Goal: Transaction & Acquisition: Purchase product/service

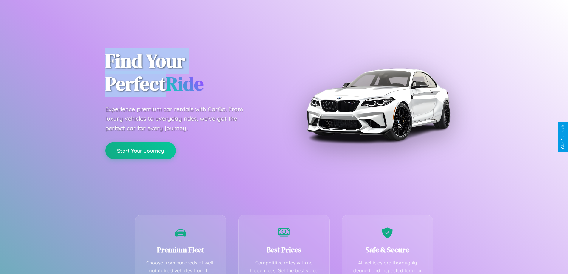
scroll to position [174, 0]
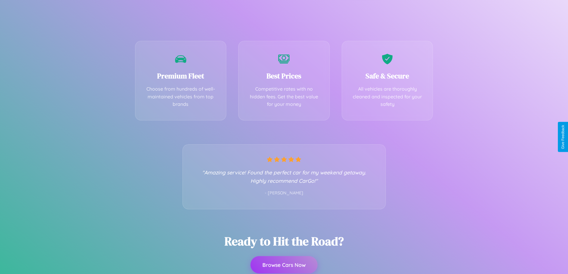
click at [284, 265] on button "Browse Cars Now" at bounding box center [284, 264] width 67 height 17
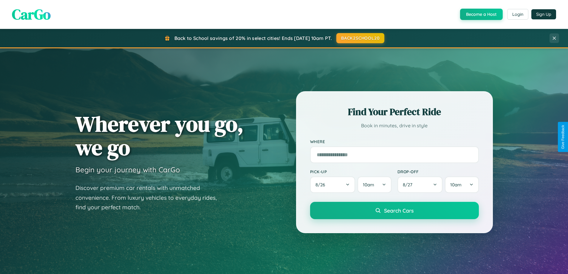
scroll to position [1148, 0]
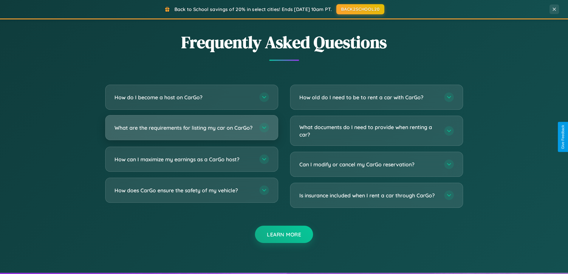
click at [191, 131] on h3 "What are the requirements for listing my car on CarGo?" at bounding box center [184, 127] width 139 height 7
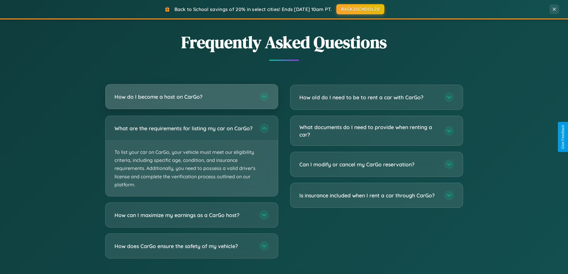
click at [191, 97] on h3 "How do I become a host on CarGo?" at bounding box center [184, 96] width 139 height 7
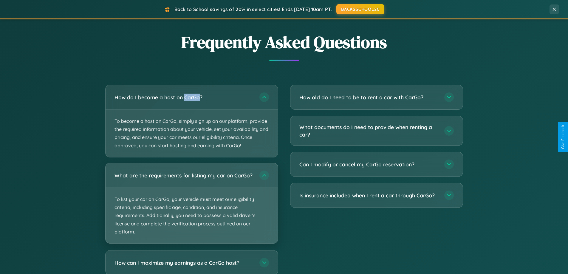
click at [191, 206] on p "To list your car on CarGo, your vehicle must meet our eligibility criteria, inc…" at bounding box center [192, 215] width 172 height 55
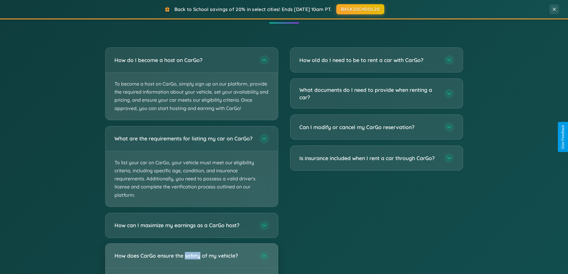
click at [191, 259] on h3 "How does CarGo ensure the safety of my vehicle?" at bounding box center [184, 255] width 139 height 7
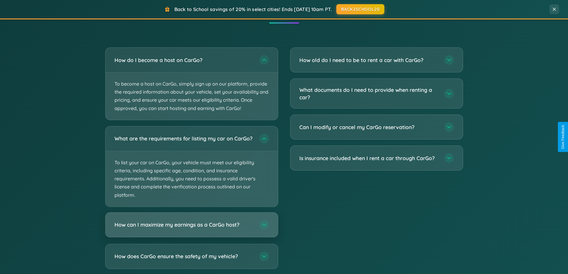
click at [191, 228] on h3 "How can I maximize my earnings as a CarGo host?" at bounding box center [184, 224] width 139 height 7
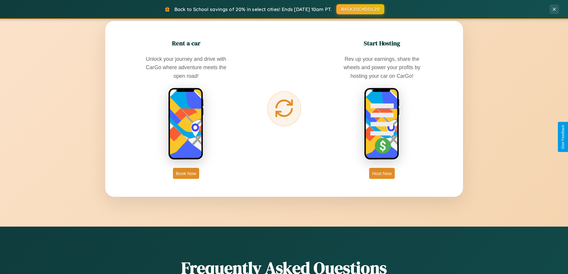
scroll to position [410, 0]
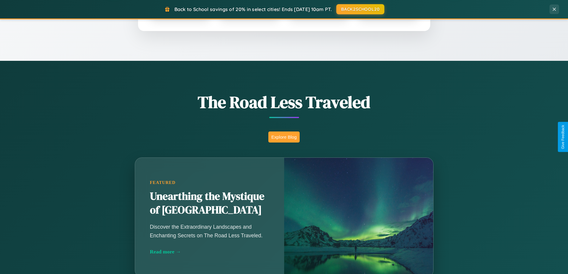
click at [284, 137] on button "Explore Blog" at bounding box center [283, 137] width 31 height 11
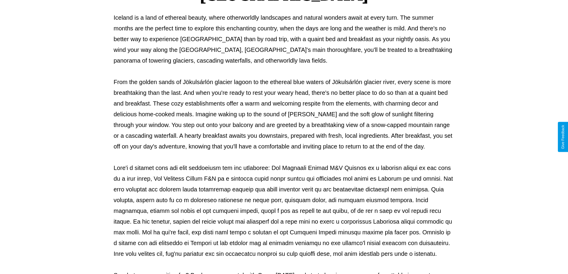
scroll to position [193, 0]
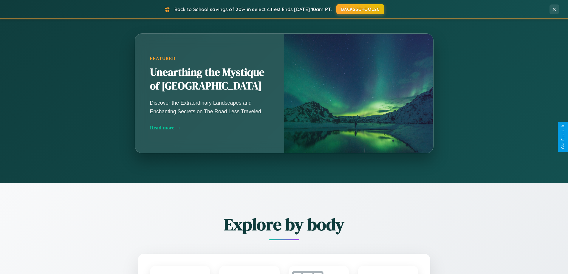
scroll to position [410, 0]
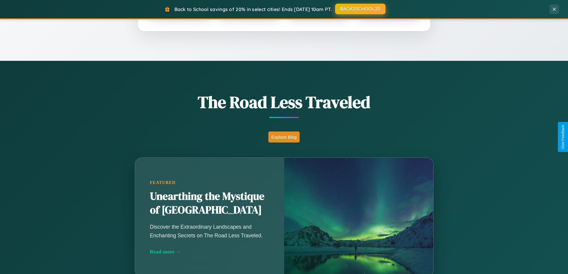
click at [360, 9] on button "BACK2SCHOOL20" at bounding box center [360, 9] width 50 height 11
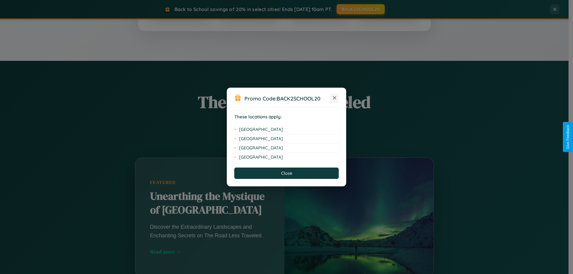
click at [334, 98] on icon at bounding box center [334, 97] width 3 height 3
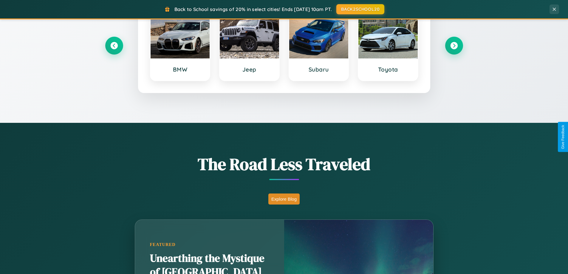
scroll to position [18, 0]
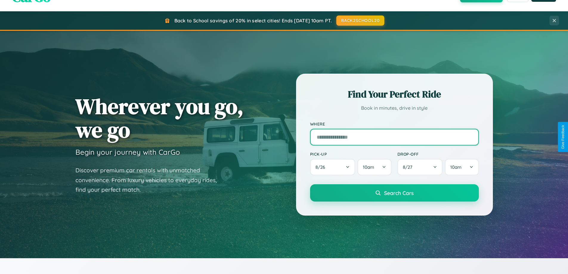
click at [394, 137] on input "text" at bounding box center [394, 137] width 169 height 17
type input "**********"
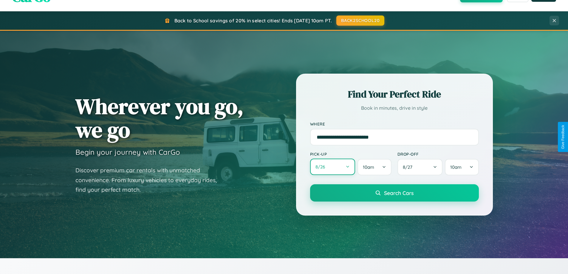
click at [333, 167] on button "8 / 26" at bounding box center [332, 167] width 45 height 16
select select "*"
select select "****"
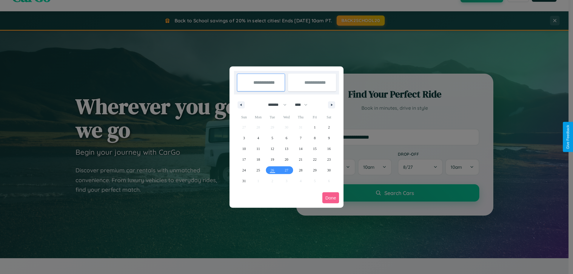
click at [274, 105] on select "******* ******** ***** ***** *** **** **** ****** ********* ******* ******** **…" at bounding box center [275, 105] width 25 height 10
select select "*"
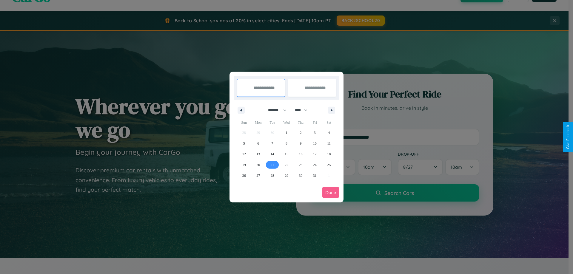
click at [272, 165] on span "21" at bounding box center [273, 165] width 4 height 11
type input "**********"
click at [272, 175] on span "28" at bounding box center [273, 175] width 4 height 11
type input "**********"
click at [330, 192] on button "Done" at bounding box center [330, 192] width 17 height 11
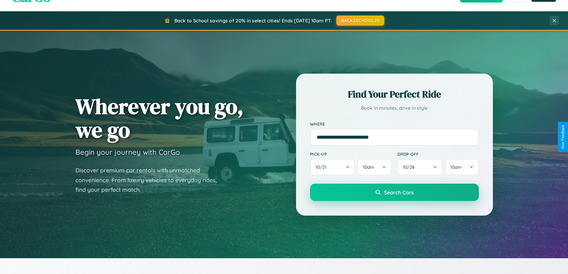
click at [394, 192] on span "Search Cars" at bounding box center [399, 192] width 30 height 7
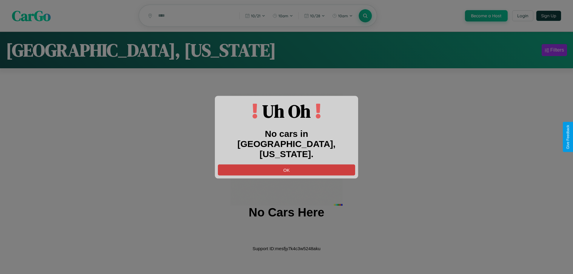
click at [286, 165] on button "OK" at bounding box center [286, 169] width 137 height 11
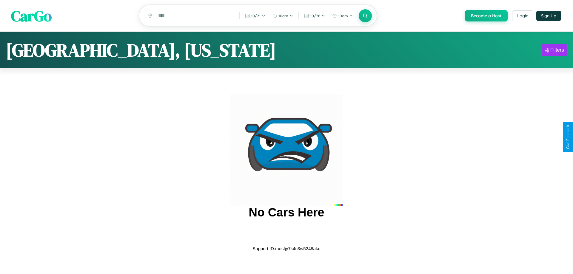
click at [31, 16] on span "CarGo" at bounding box center [31, 15] width 41 height 21
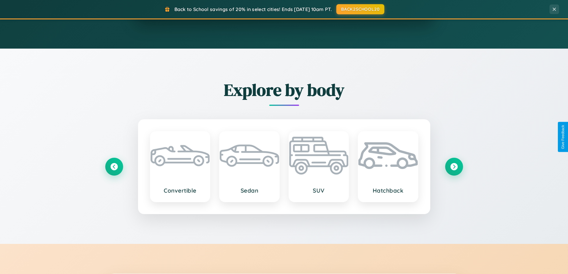
scroll to position [958, 0]
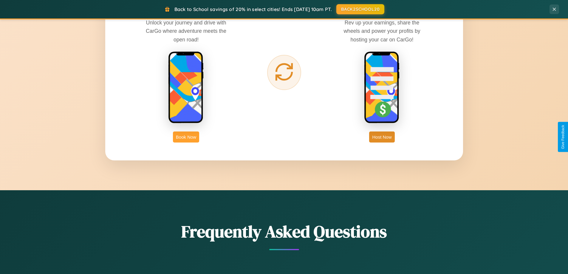
click at [186, 137] on button "Book Now" at bounding box center [186, 137] width 26 height 11
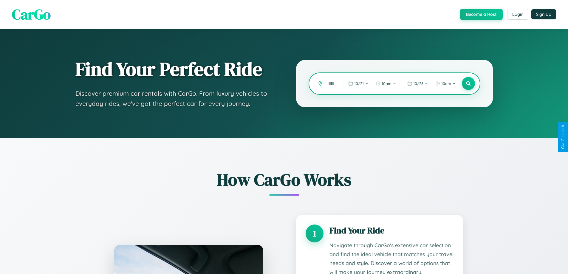
click at [331, 84] on input "text" at bounding box center [330, 83] width 11 height 10
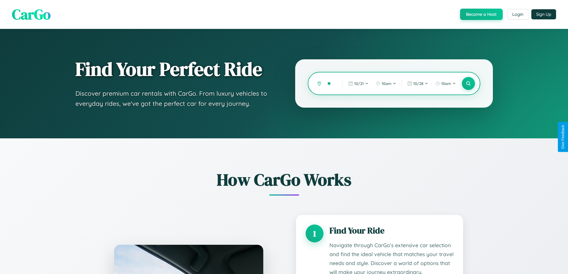
type input "*"
type input "*******"
click at [468, 84] on icon at bounding box center [469, 84] width 6 height 6
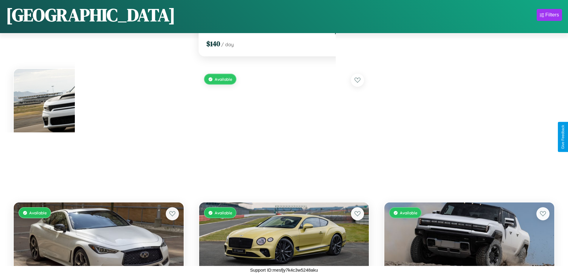
scroll to position [2621, 0]
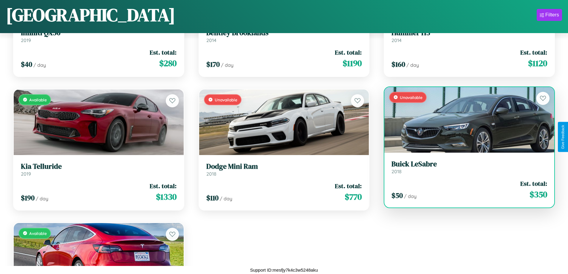
click at [466, 169] on link "Buick LeSabre 2018" at bounding box center [470, 167] width 156 height 15
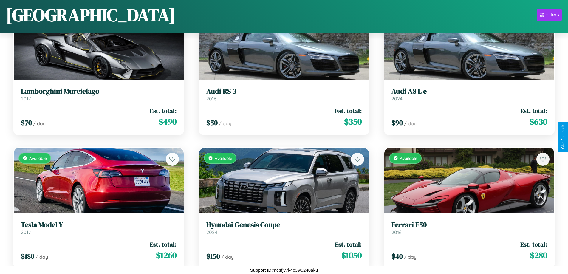
scroll to position [885, 0]
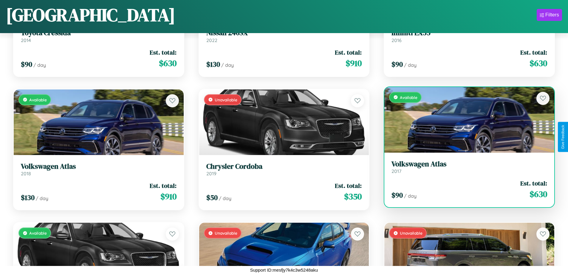
click at [466, 169] on h3 "Volkswagen Atlas" at bounding box center [470, 164] width 156 height 9
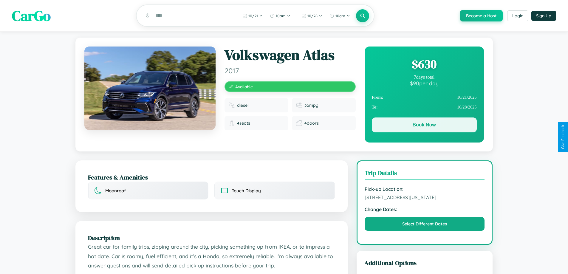
click at [424, 126] on button "Book Now" at bounding box center [424, 125] width 105 height 15
